Goal: Task Accomplishment & Management: Complete application form

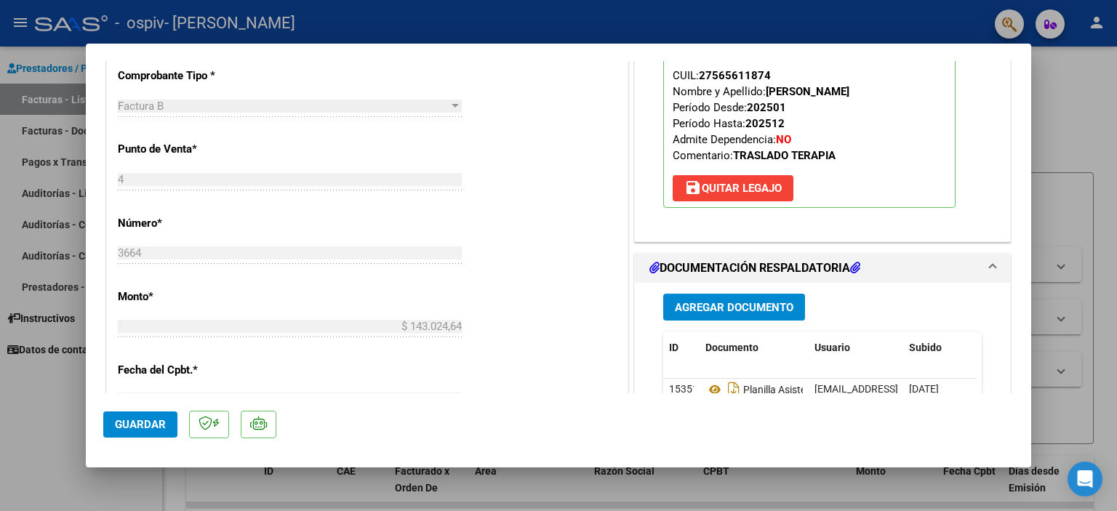
scroll to position [582, 0]
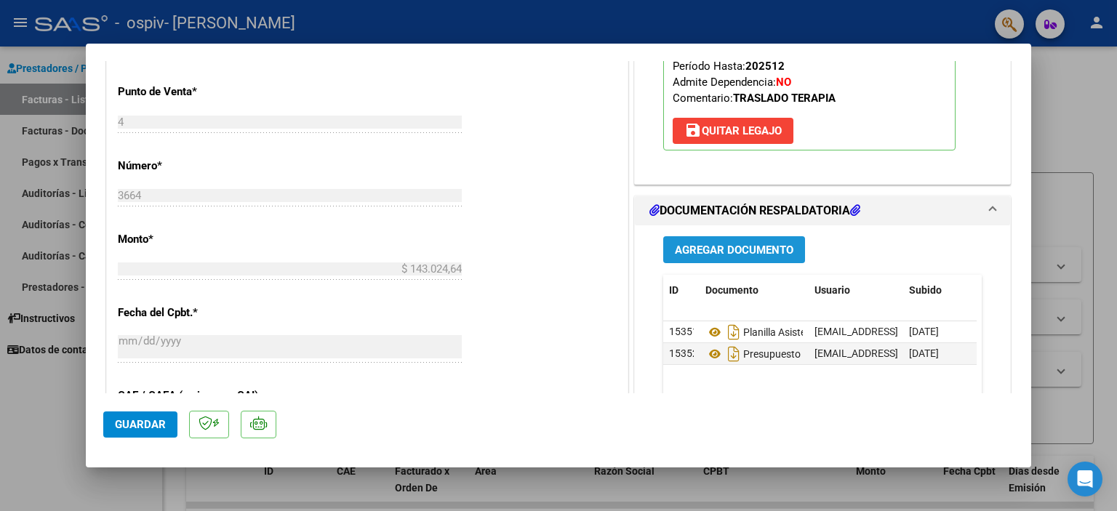
click at [757, 247] on span "Agregar Documento" at bounding box center [734, 250] width 119 height 13
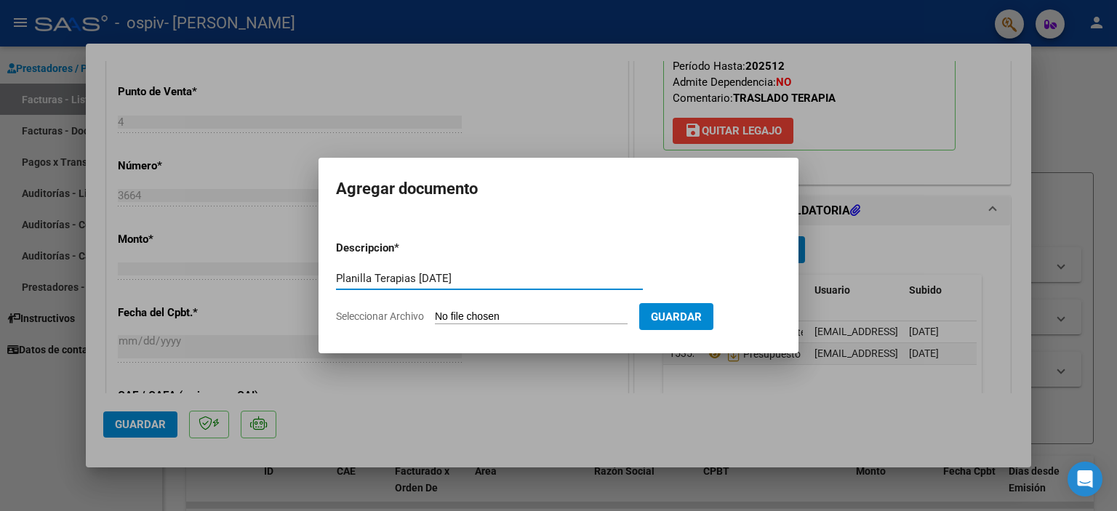
type input "Planilla Terapias [DATE]"
click at [510, 318] on input "Seleccionar Archivo" at bounding box center [531, 318] width 193 height 14
type input "C:\fakepath\Planilla Asistencia Julio 2025.pdf"
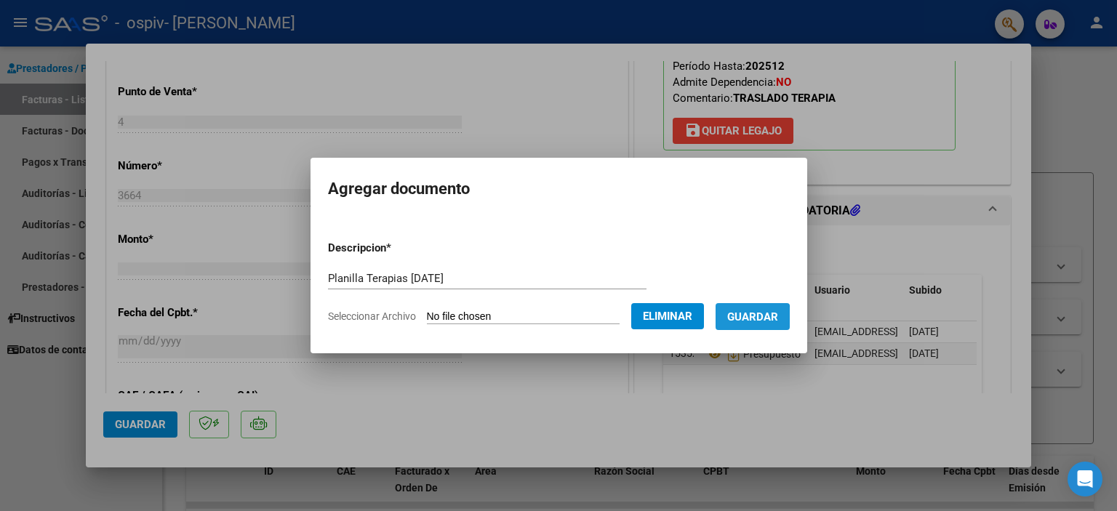
click at [755, 319] on span "Guardar" at bounding box center [752, 317] width 51 height 13
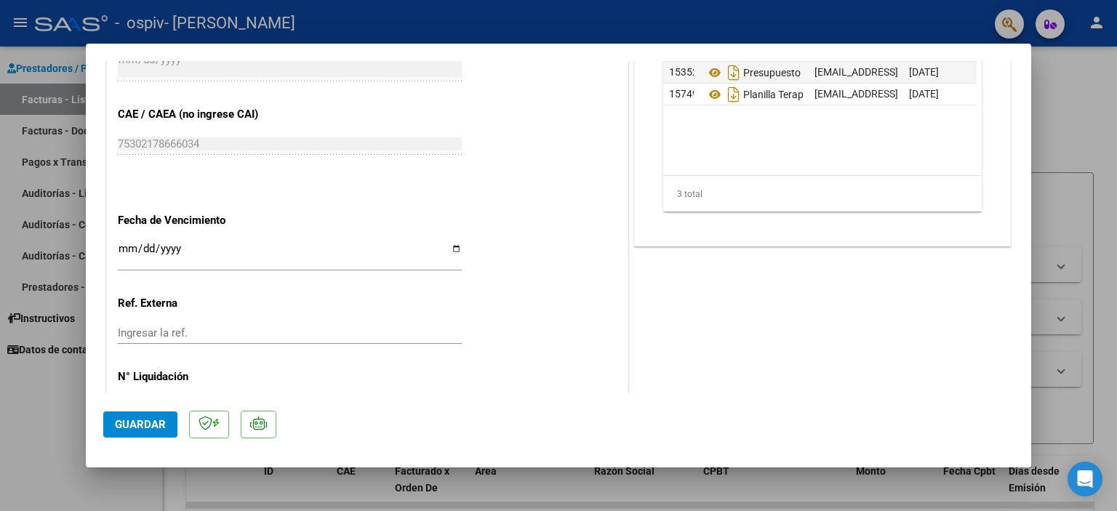
scroll to position [914, 0]
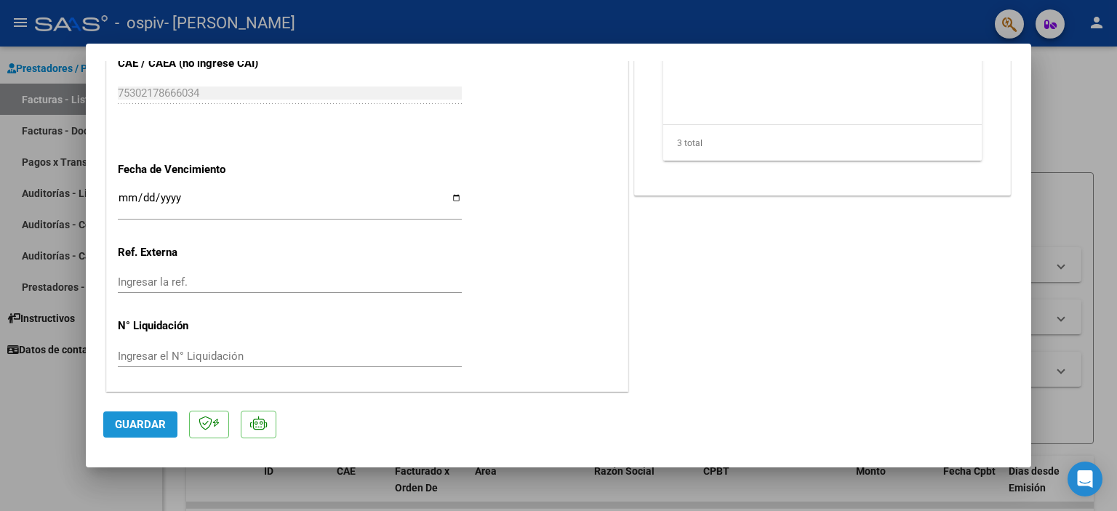
click at [153, 426] on span "Guardar" at bounding box center [140, 424] width 51 height 13
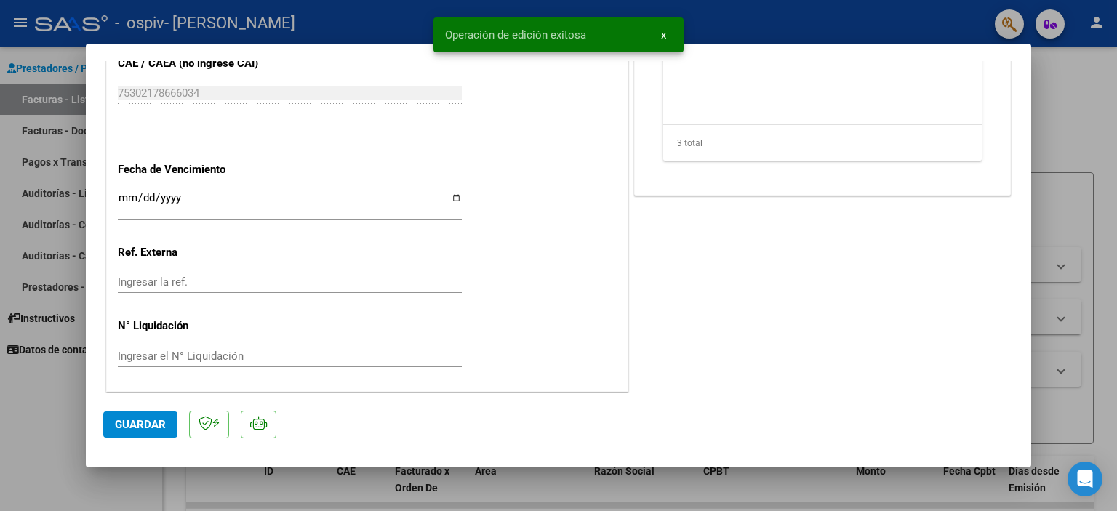
click at [1069, 177] on div at bounding box center [558, 255] width 1117 height 511
type input "$ 0,00"
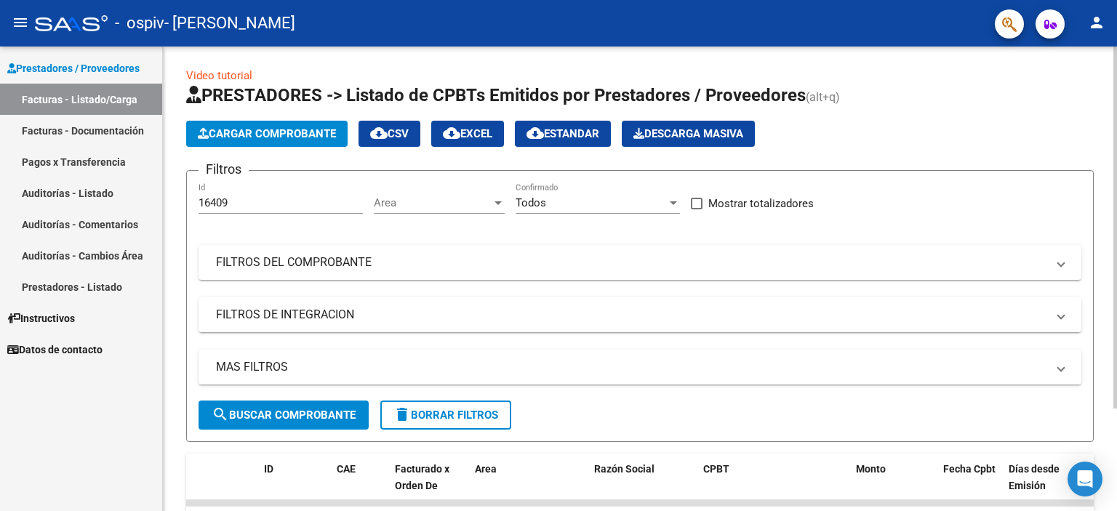
scroll to position [0, 0]
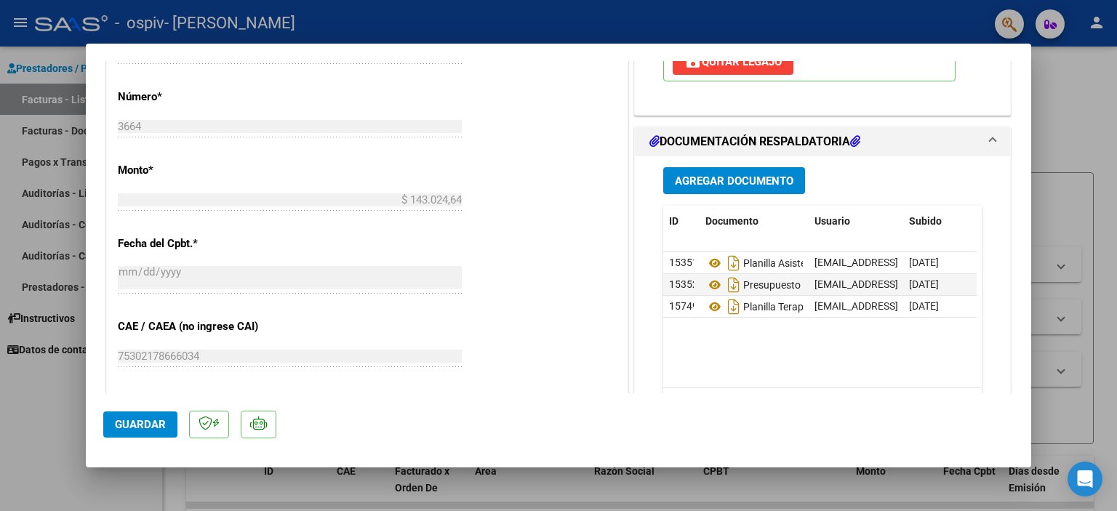
scroll to position [655, 0]
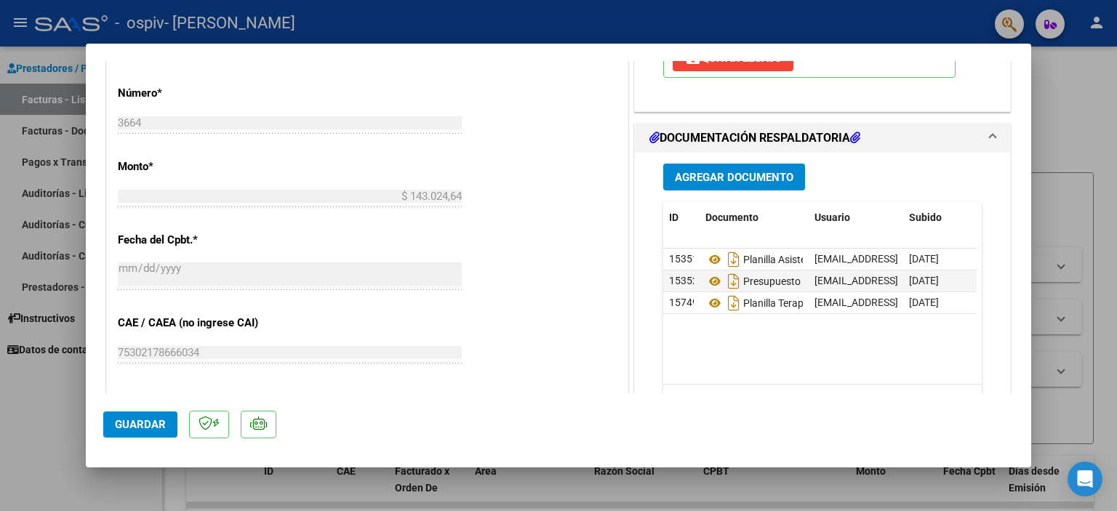
click at [1091, 92] on div at bounding box center [558, 255] width 1117 height 511
type input "$ 0,00"
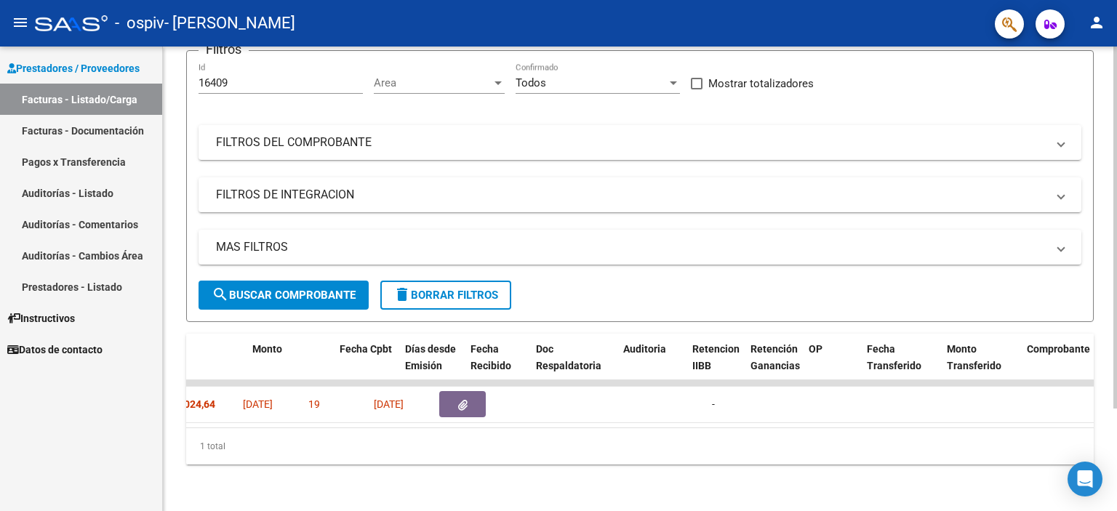
scroll to position [0, 0]
